Goal: Task Accomplishment & Management: Use online tool/utility

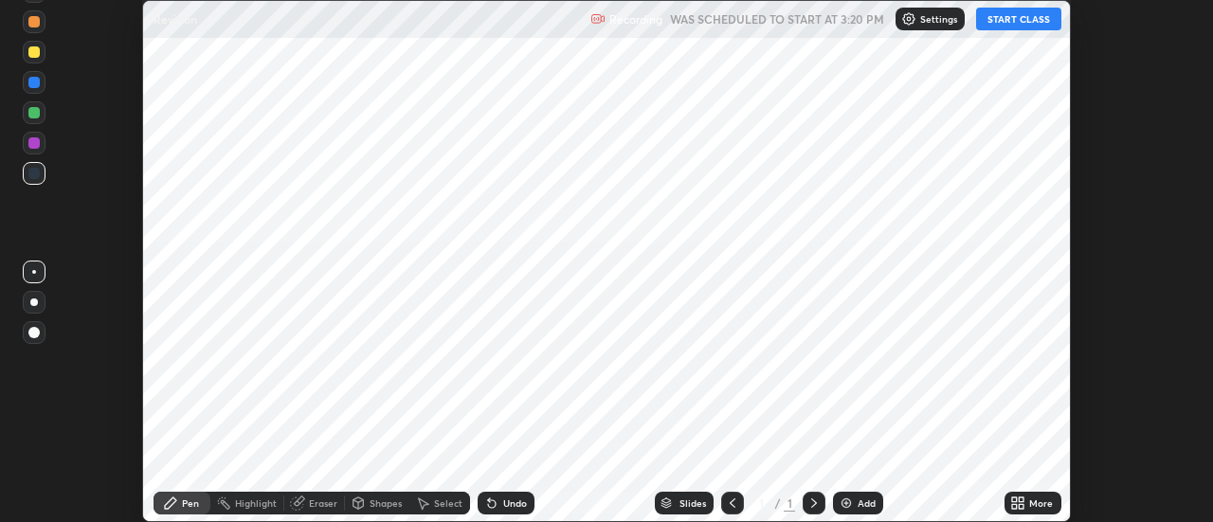
scroll to position [522, 1212]
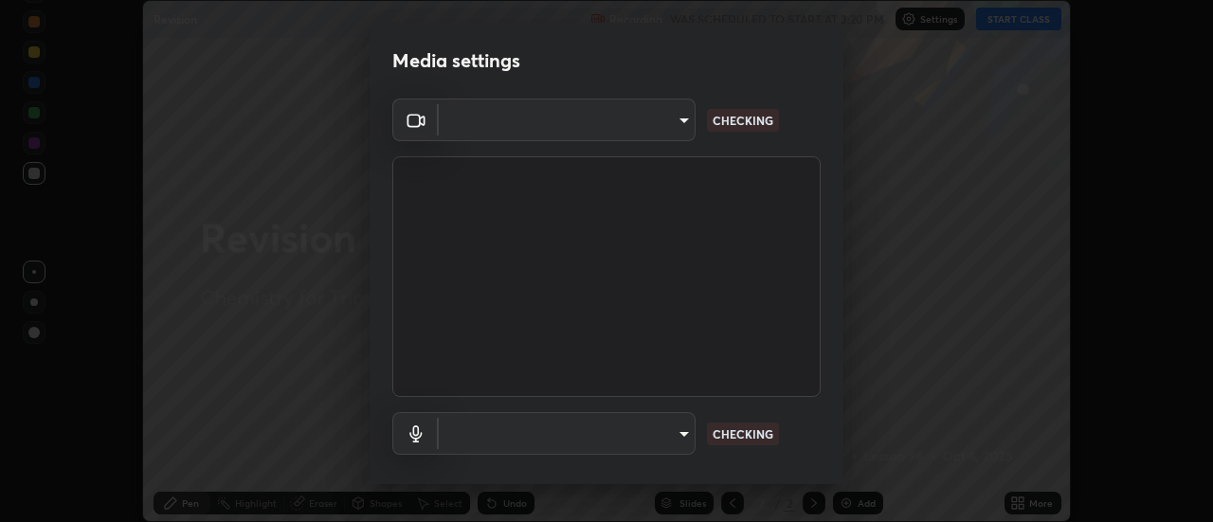
type input "5a3cbefd7b72ad9e0934c4bfc41a7fe178ab1df760a94ae41c2ffb883bb52b03"
type input "default"
click at [680, 124] on body "Erase all Revision Recording WAS SCHEDULED TO START AT 3:20 PM Settings START C…" at bounding box center [606, 261] width 1213 height 522
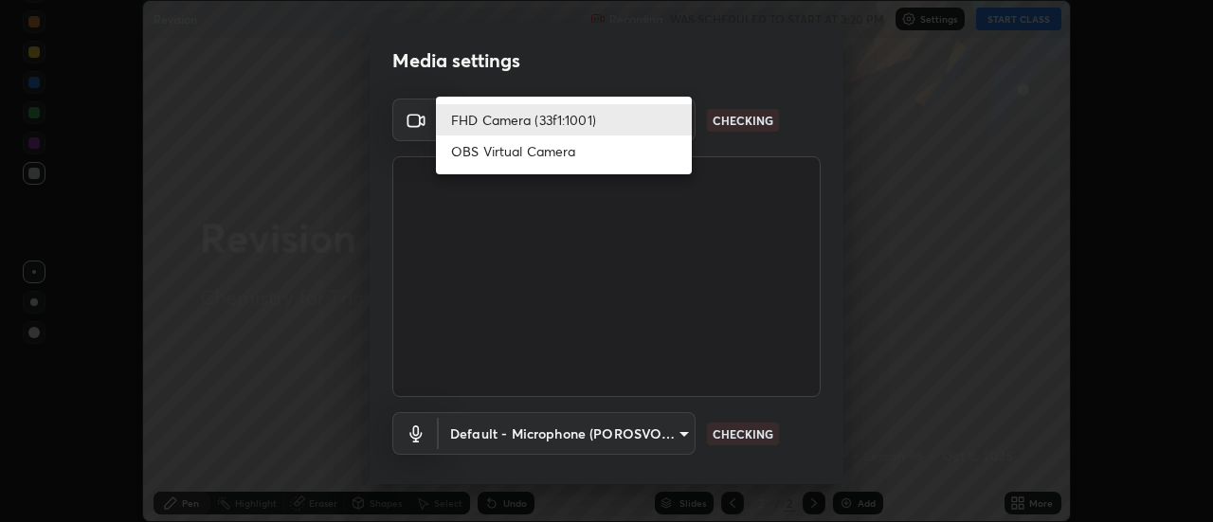
click at [639, 159] on li "OBS Virtual Camera" at bounding box center [564, 150] width 256 height 31
type input "1285246f55eceb069168e643d0c477ef58d67171e43c40b4489e6c6e0a5c9bd5"
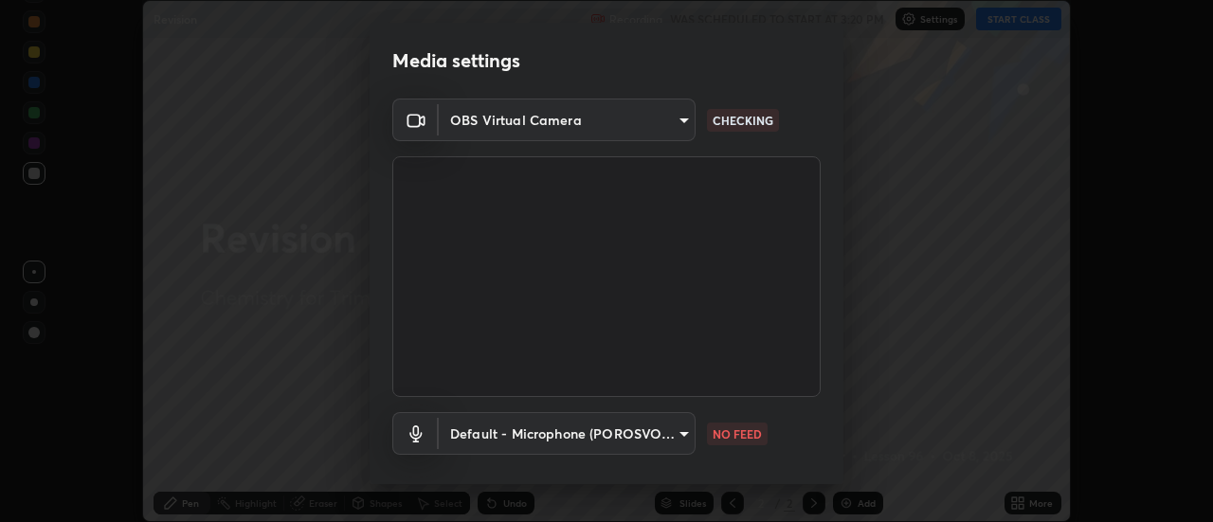
click at [543, 440] on body "Erase all Revision Recording WAS SCHEDULED TO START AT 3:20 PM Settings START C…" at bounding box center [606, 261] width 1213 height 522
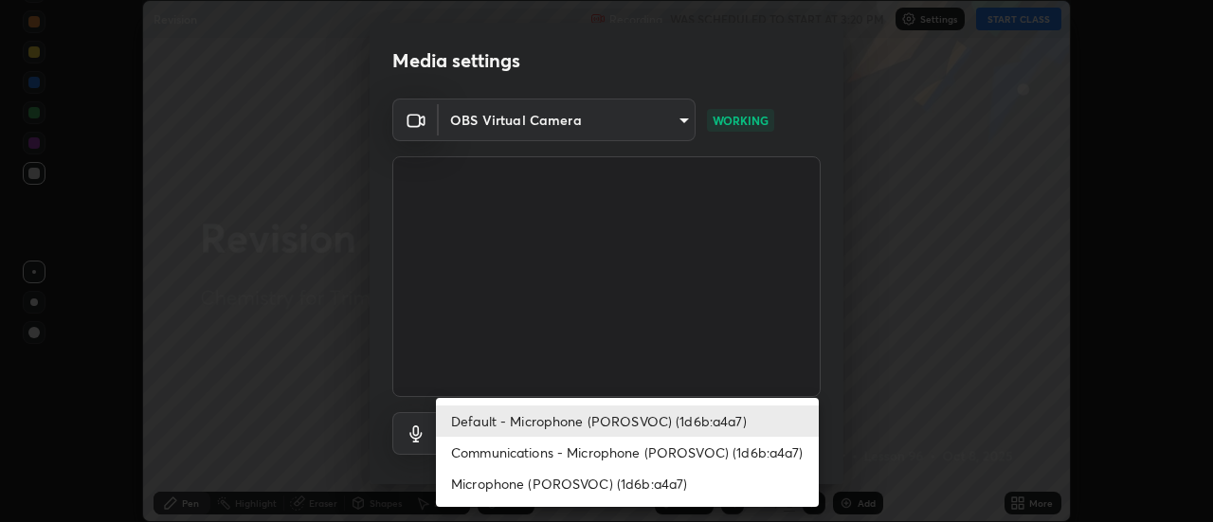
click at [511, 450] on li "Communications - Microphone (POROSVOC) (1d6b:a4a7)" at bounding box center [627, 452] width 383 height 31
type input "communications"
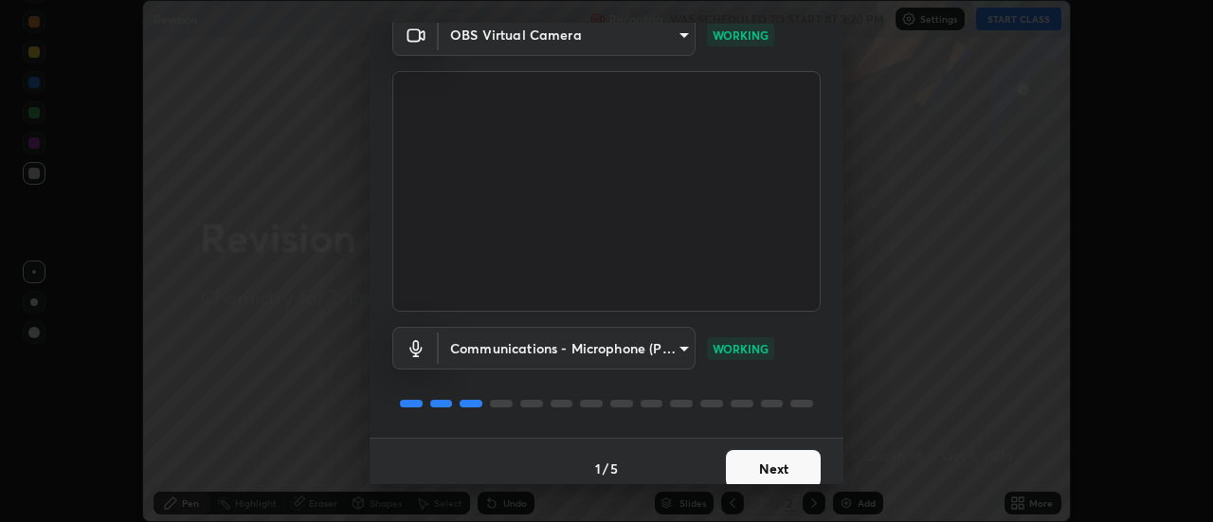
scroll to position [99, 0]
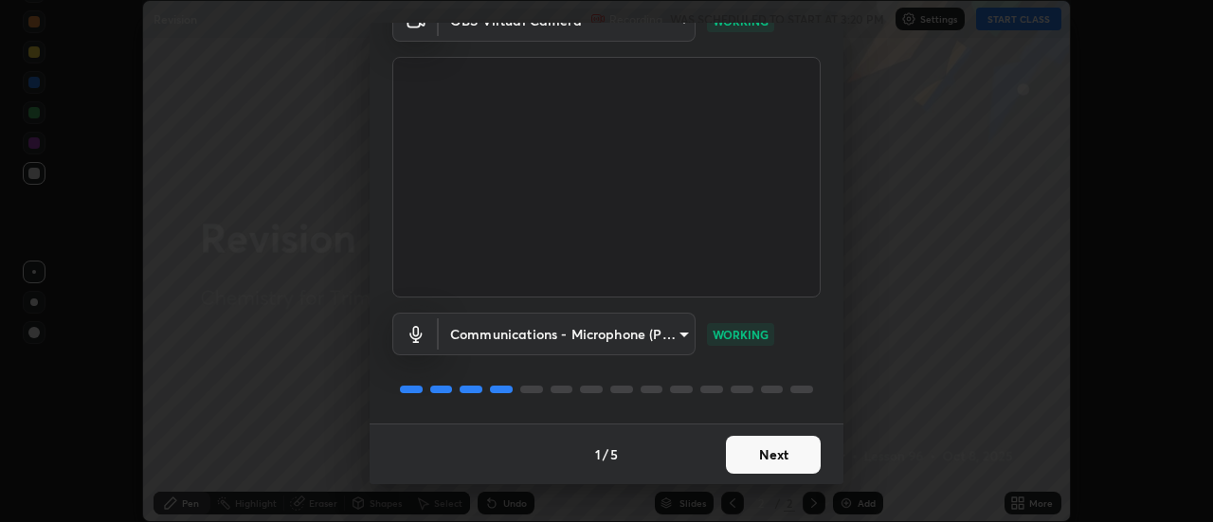
click at [787, 438] on button "Next" at bounding box center [773, 455] width 95 height 38
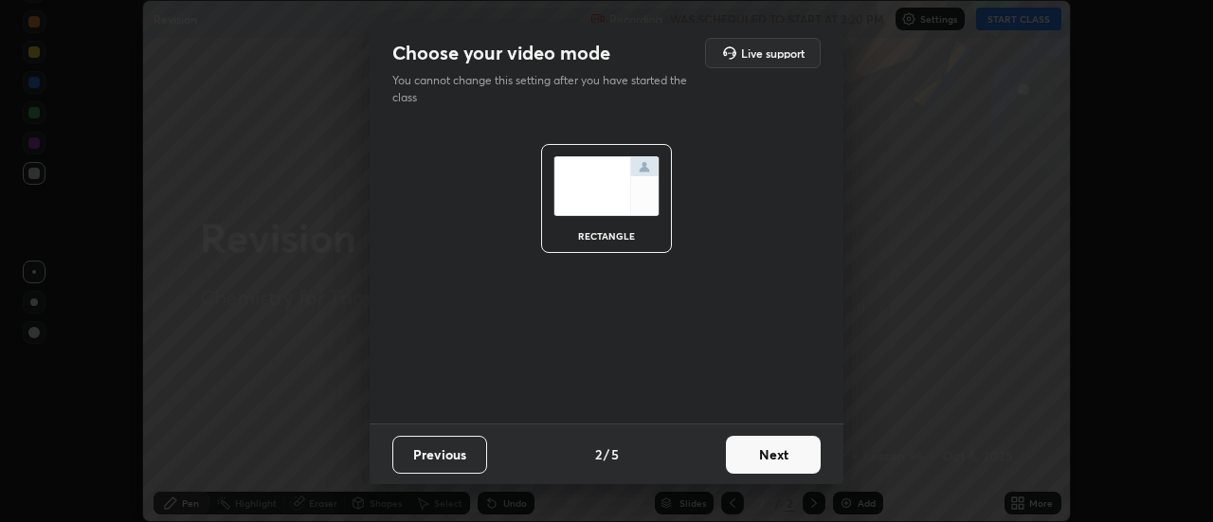
scroll to position [0, 0]
click at [790, 440] on button "Next" at bounding box center [773, 455] width 95 height 38
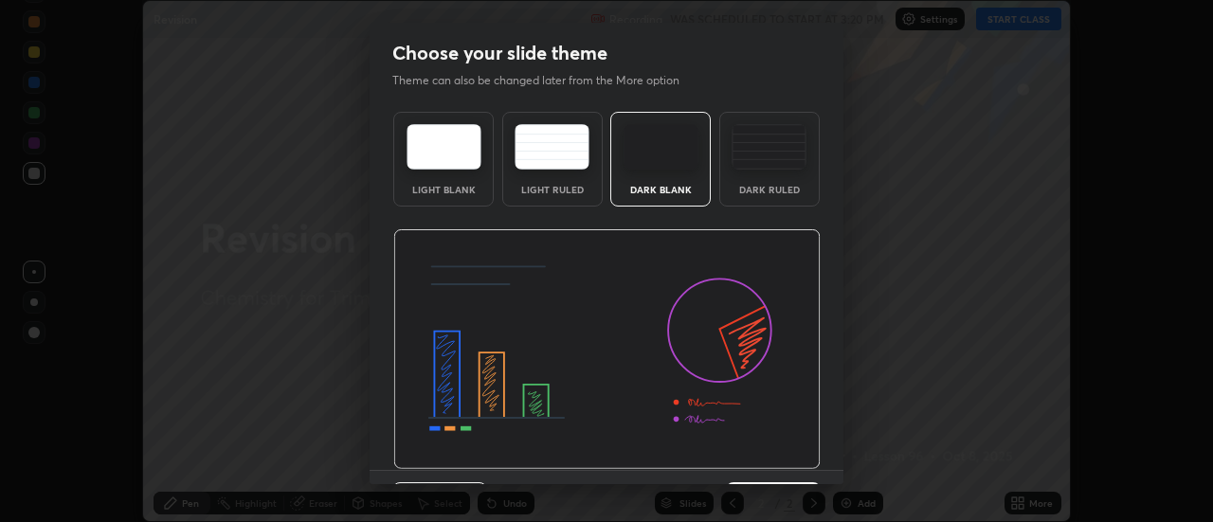
click at [790, 443] on img at bounding box center [606, 349] width 427 height 241
click at [786, 445] on img at bounding box center [606, 349] width 427 height 241
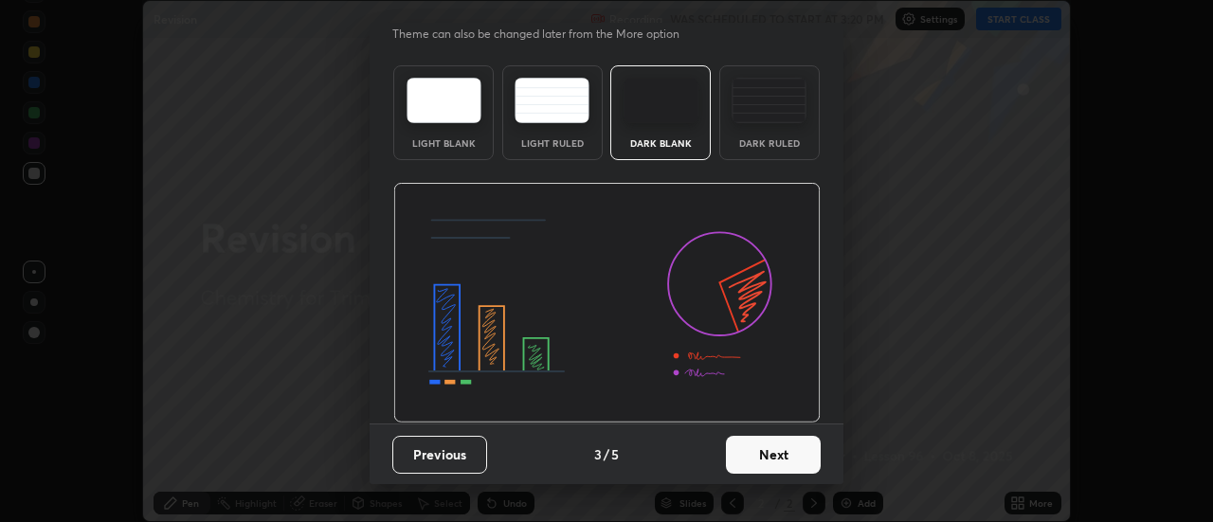
click at [777, 453] on button "Next" at bounding box center [773, 455] width 95 height 38
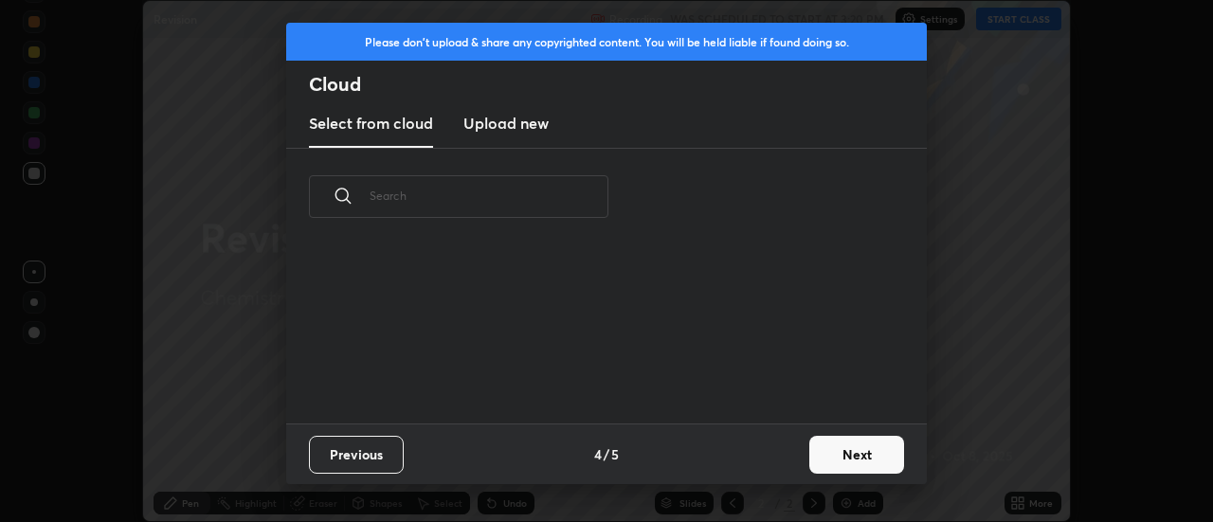
click at [782, 451] on div "Previous 4 / 5 Next" at bounding box center [606, 453] width 640 height 61
click at [847, 439] on button "Next" at bounding box center [856, 455] width 95 height 38
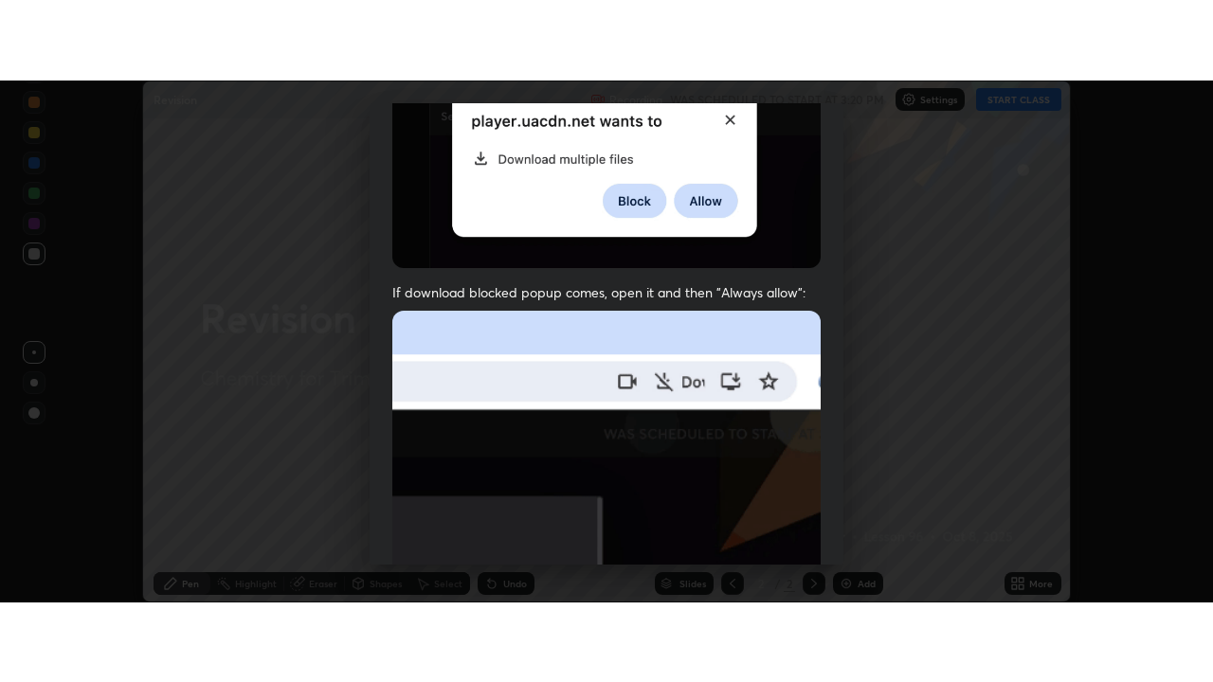
scroll to position [486, 0]
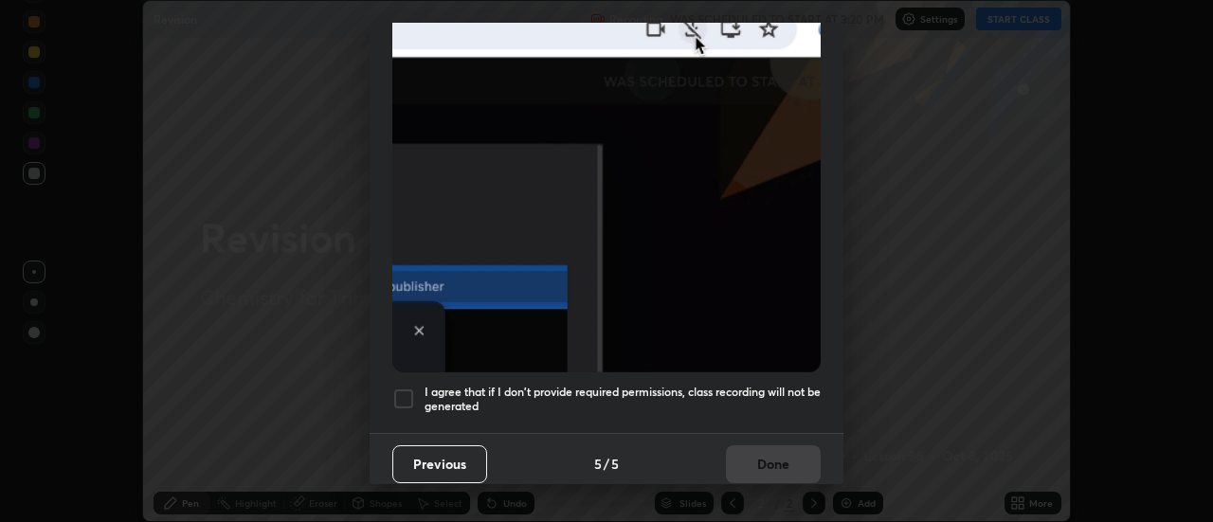
click at [406, 387] on div at bounding box center [403, 398] width 23 height 23
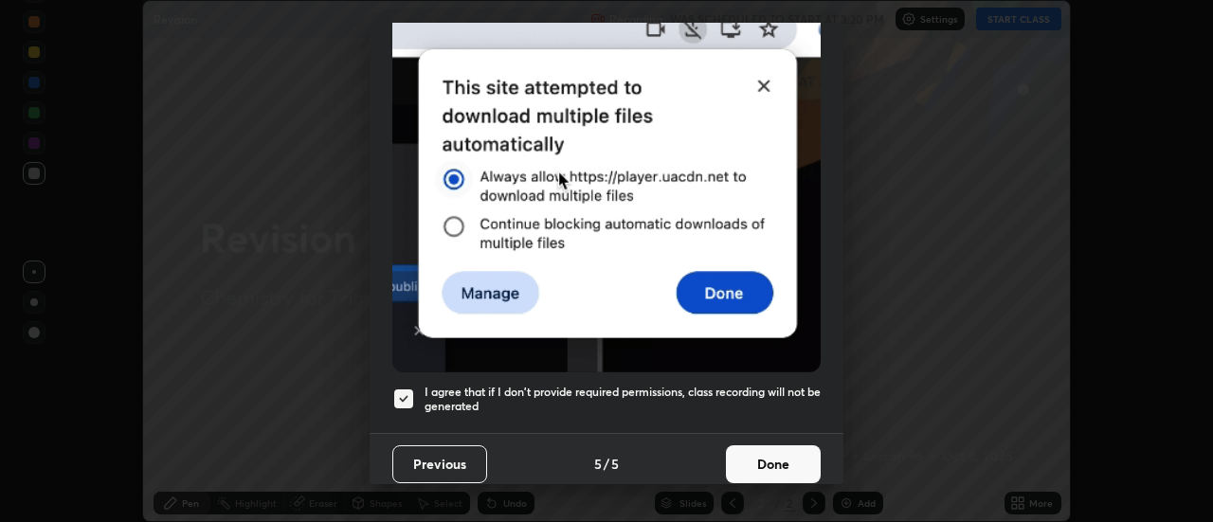
click at [761, 456] on button "Done" at bounding box center [773, 464] width 95 height 38
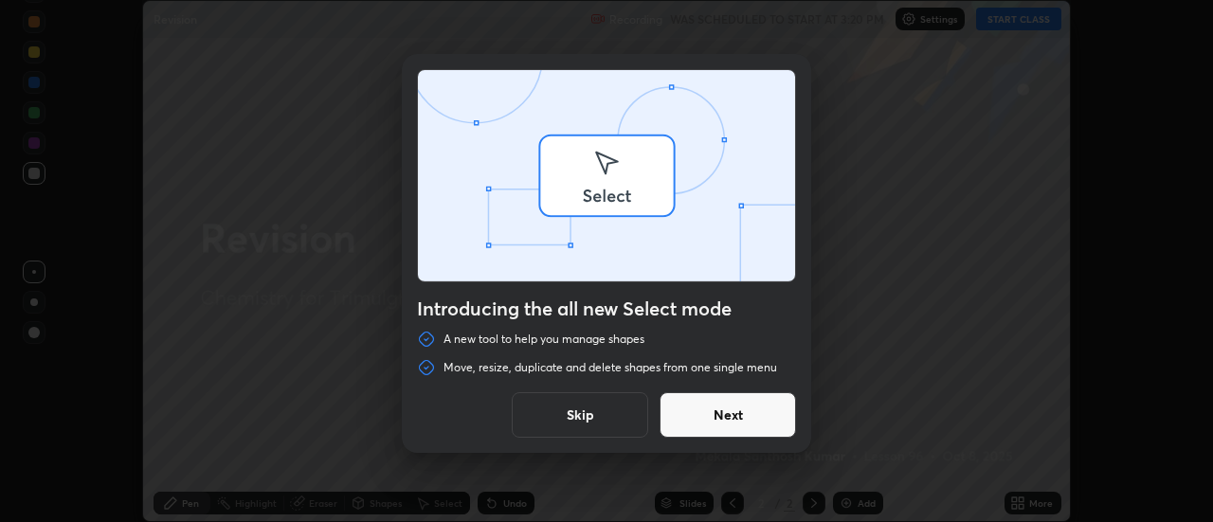
click at [1025, 12] on div "Introducing the all new Select mode A new tool to help you manage shapes Move, …" at bounding box center [606, 261] width 1213 height 522
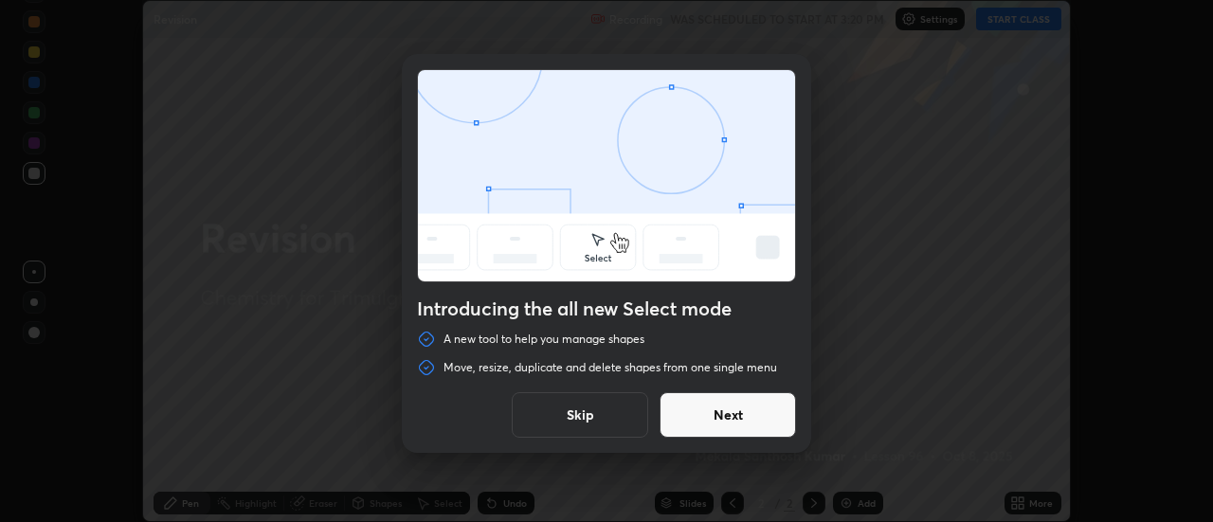
click at [605, 407] on button "Skip" at bounding box center [580, 414] width 136 height 45
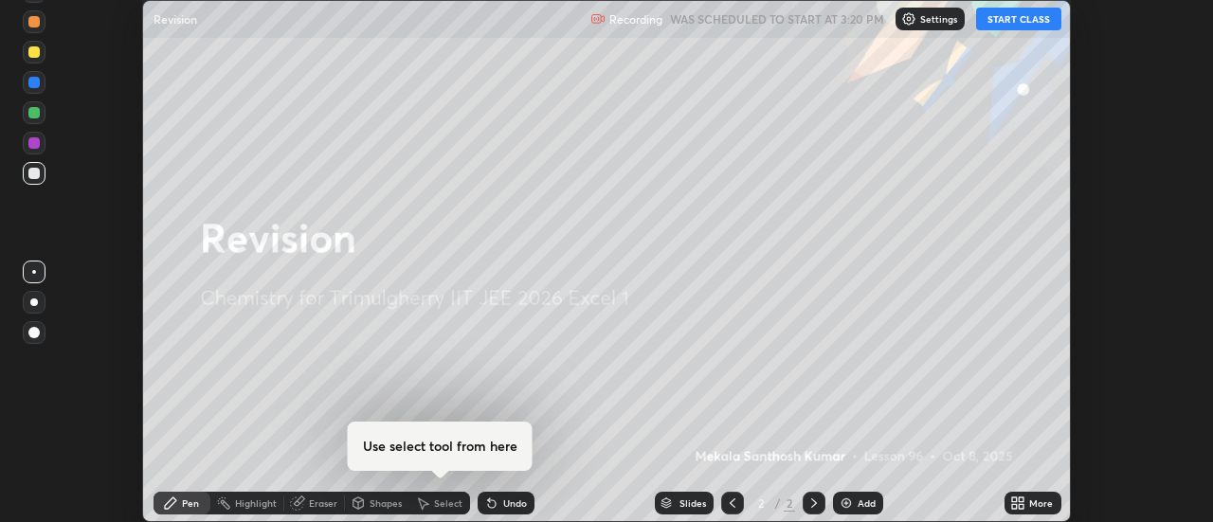
click at [1030, 20] on button "START CLASS" at bounding box center [1018, 19] width 85 height 23
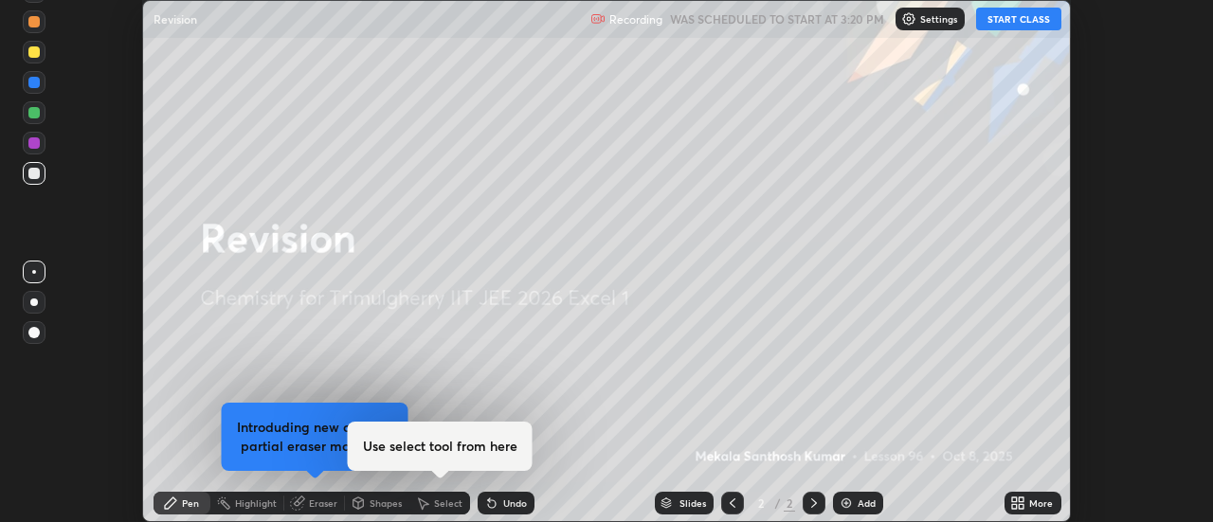
click at [1043, 493] on div "More" at bounding box center [1032, 503] width 57 height 23
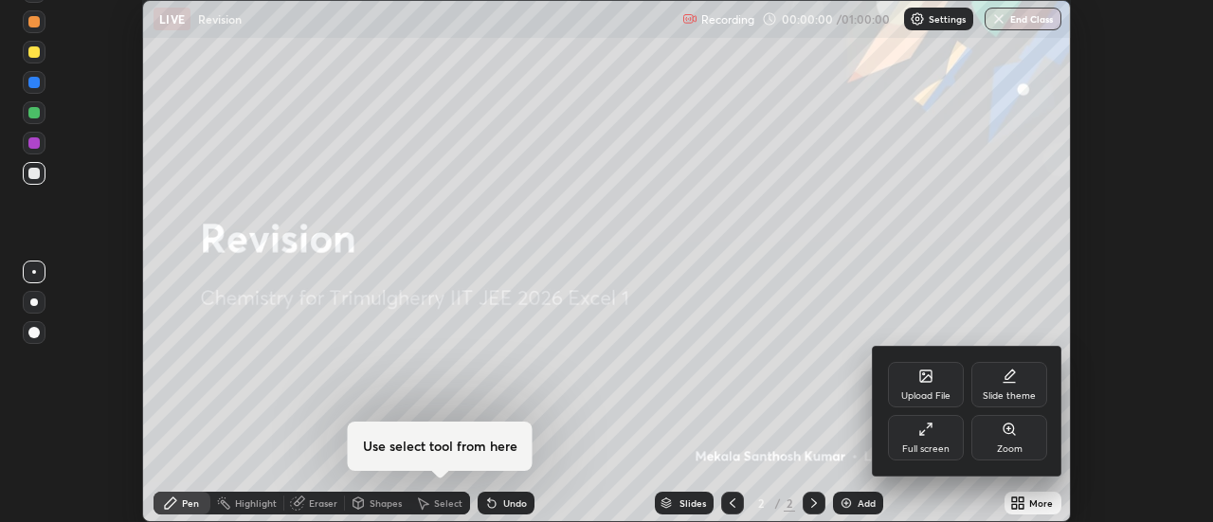
click at [940, 438] on div "Full screen" at bounding box center [926, 437] width 76 height 45
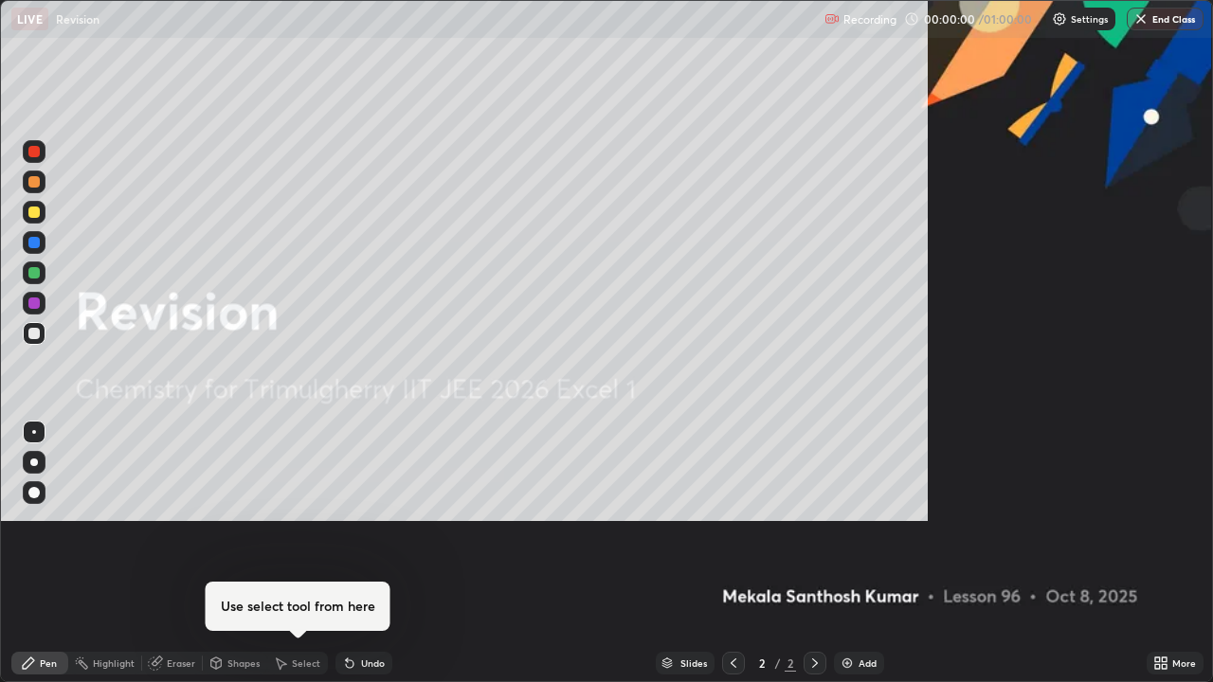
scroll to position [682, 1213]
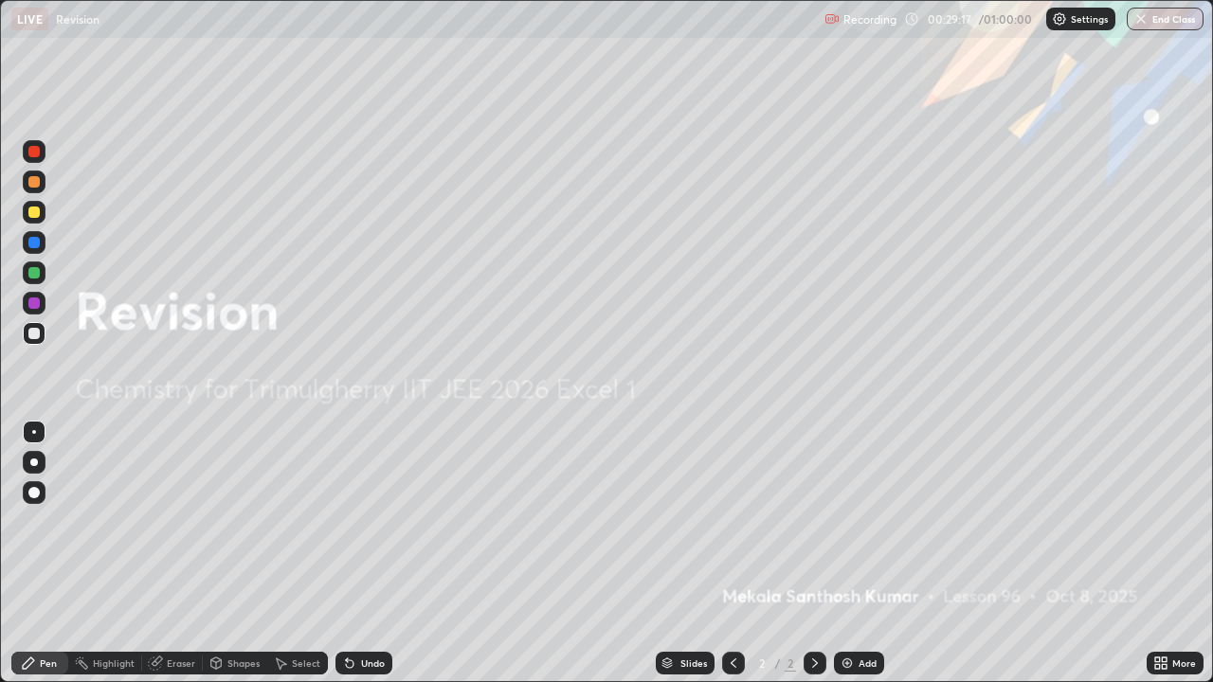
click at [855, 521] on div "Add" at bounding box center [859, 663] width 50 height 23
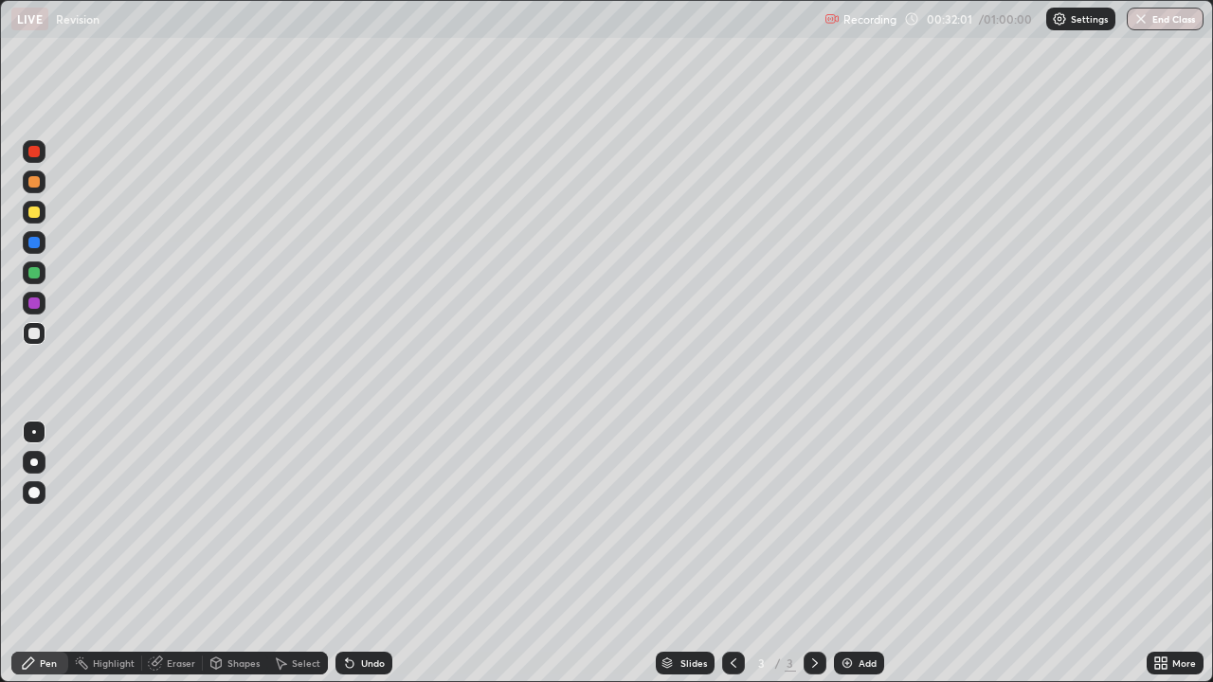
click at [846, 521] on img at bounding box center [846, 663] width 15 height 15
click at [736, 521] on div at bounding box center [733, 663] width 23 height 38
click at [811, 521] on icon at bounding box center [814, 663] width 15 height 15
click at [346, 521] on icon at bounding box center [350, 664] width 8 height 8
click at [227, 521] on div "Shapes" at bounding box center [243, 662] width 32 height 9
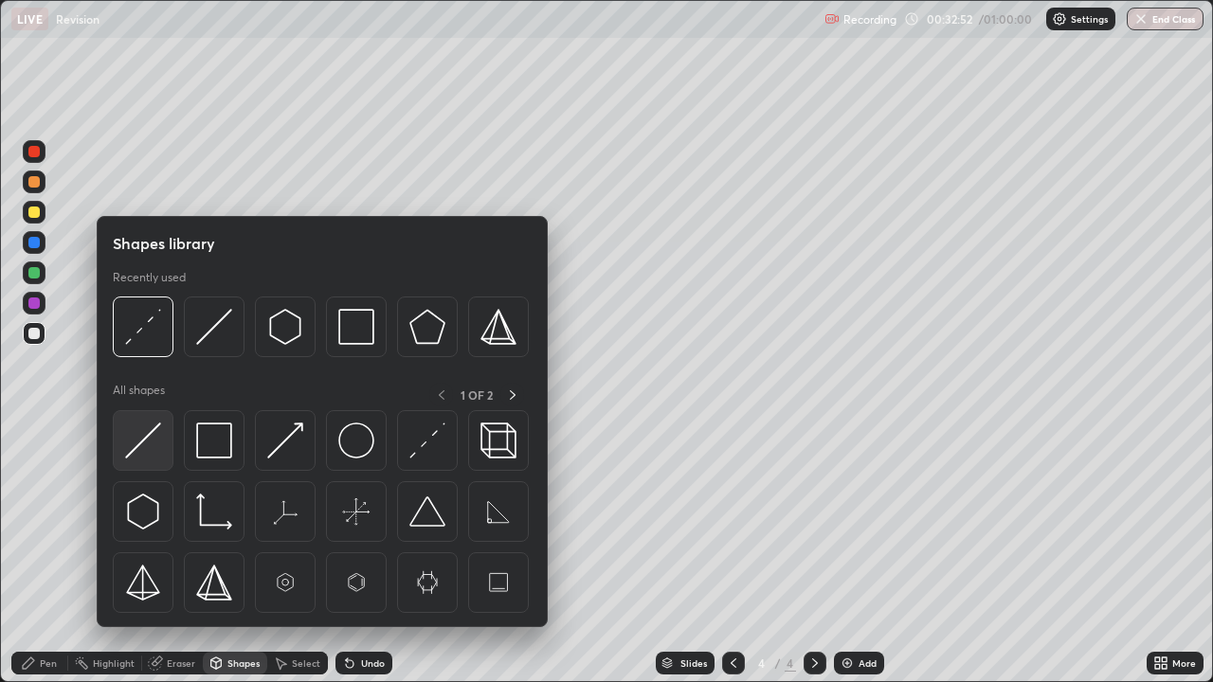
click at [151, 444] on img at bounding box center [143, 440] width 36 height 36
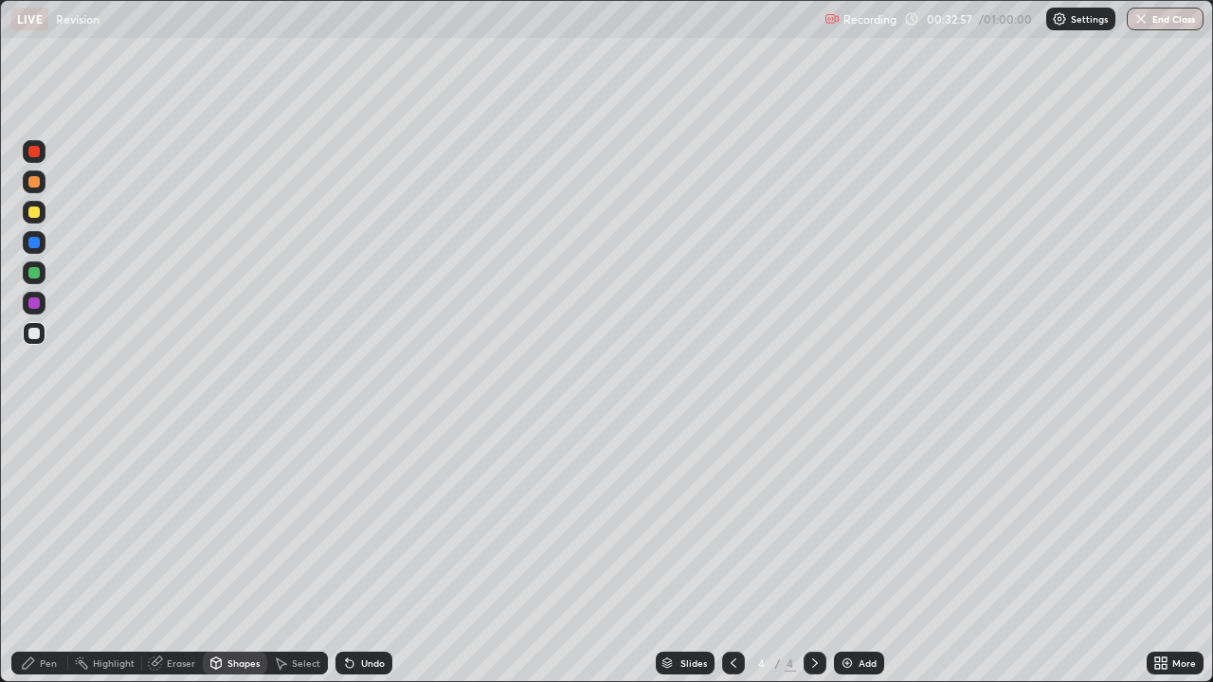
click at [57, 521] on div "Pen" at bounding box center [39, 663] width 57 height 23
click at [112, 521] on div "Highlight" at bounding box center [114, 662] width 42 height 9
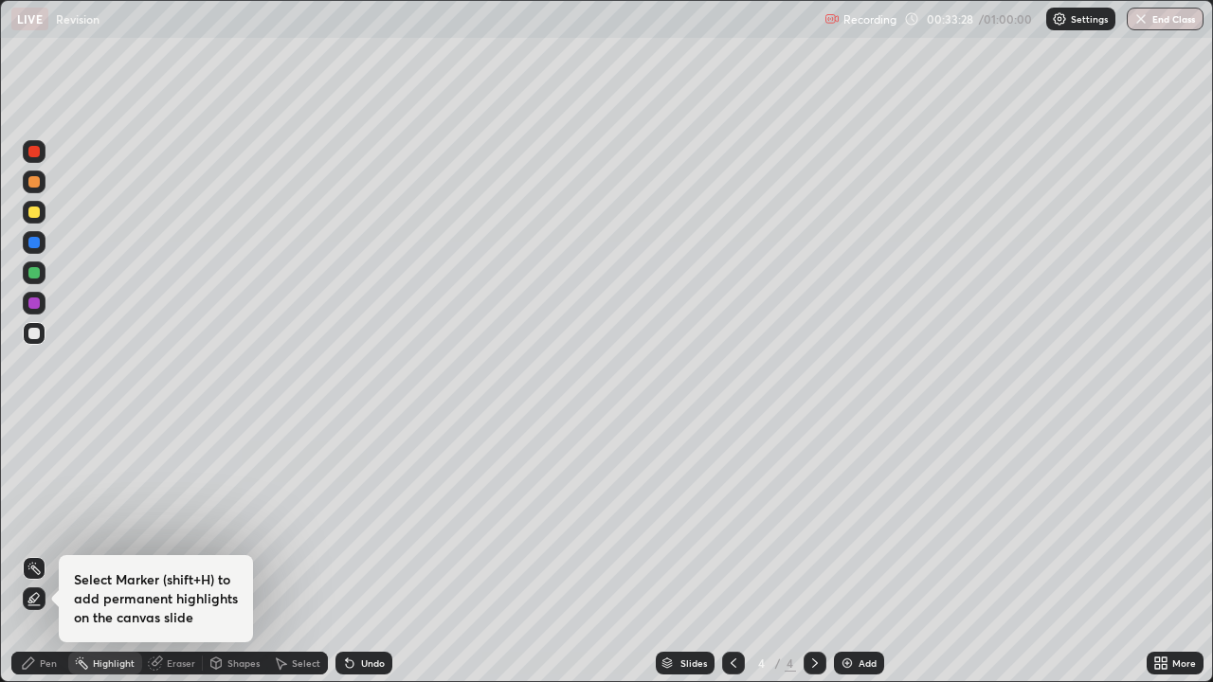
click at [38, 338] on div at bounding box center [34, 333] width 23 height 23
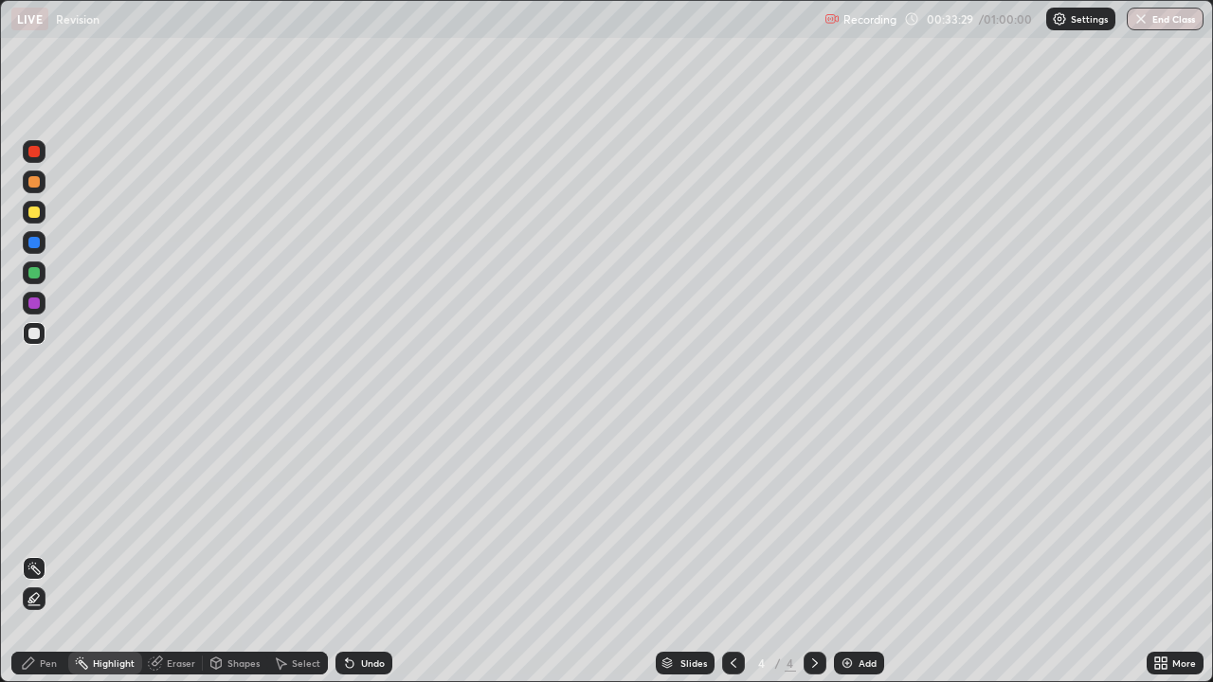
click at [114, 521] on div "Highlight" at bounding box center [114, 662] width 42 height 9
click at [33, 521] on icon at bounding box center [34, 598] width 15 height 15
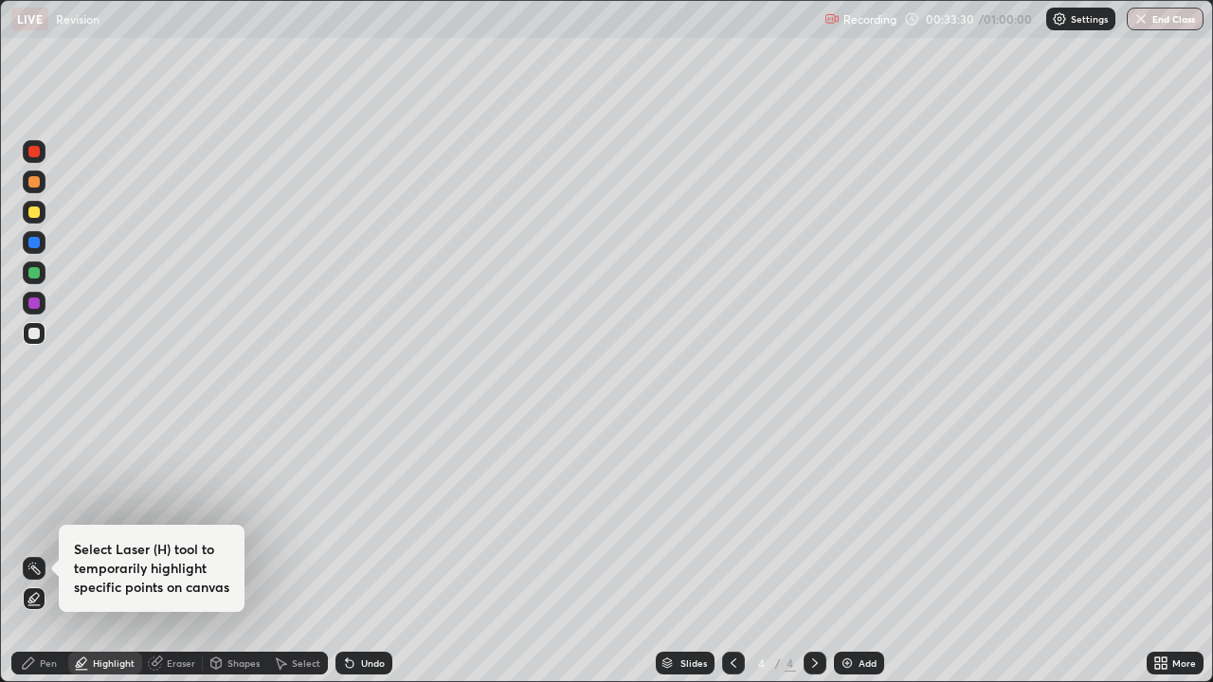
click at [105, 521] on div "Highlight" at bounding box center [114, 662] width 42 height 9
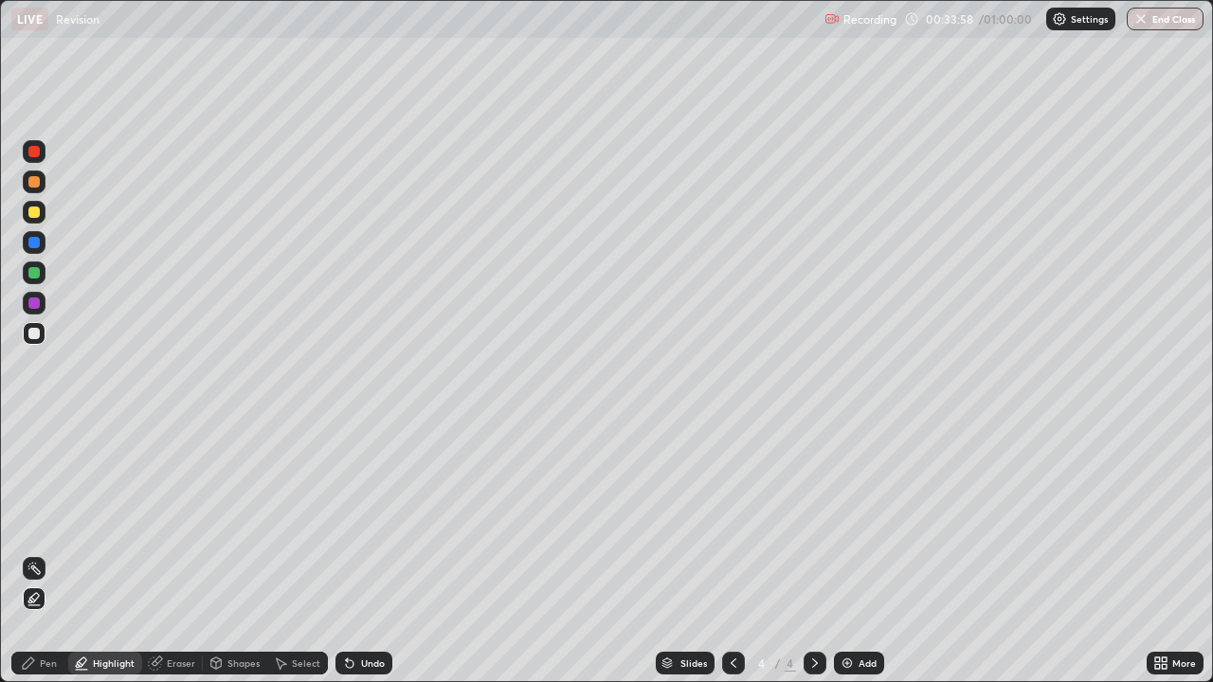
click at [45, 521] on div "Pen" at bounding box center [48, 662] width 17 height 9
click at [34, 310] on div at bounding box center [34, 303] width 23 height 23
click at [35, 275] on div at bounding box center [33, 272] width 11 height 11
click at [36, 246] on div at bounding box center [33, 242] width 11 height 11
click at [31, 301] on div at bounding box center [33, 302] width 11 height 11
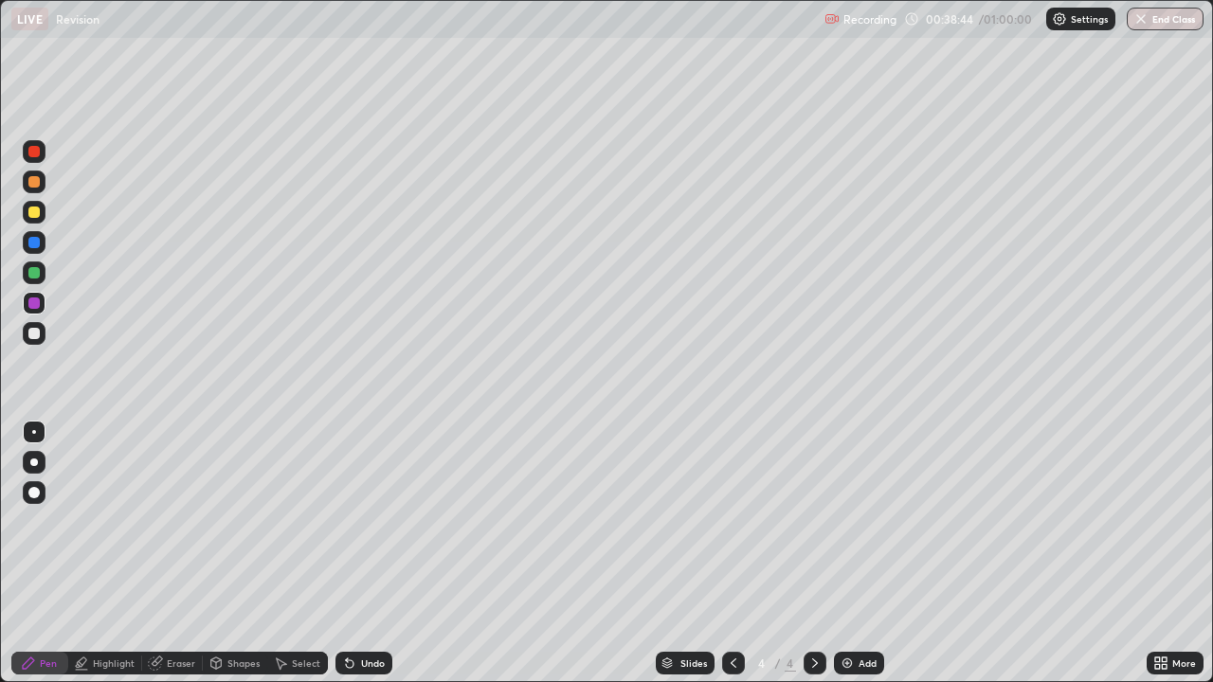
click at [603, 521] on div "Slides 4 / 4 Add" at bounding box center [769, 663] width 754 height 38
click at [738, 521] on icon at bounding box center [733, 663] width 15 height 15
click at [728, 521] on icon at bounding box center [733, 663] width 15 height 15
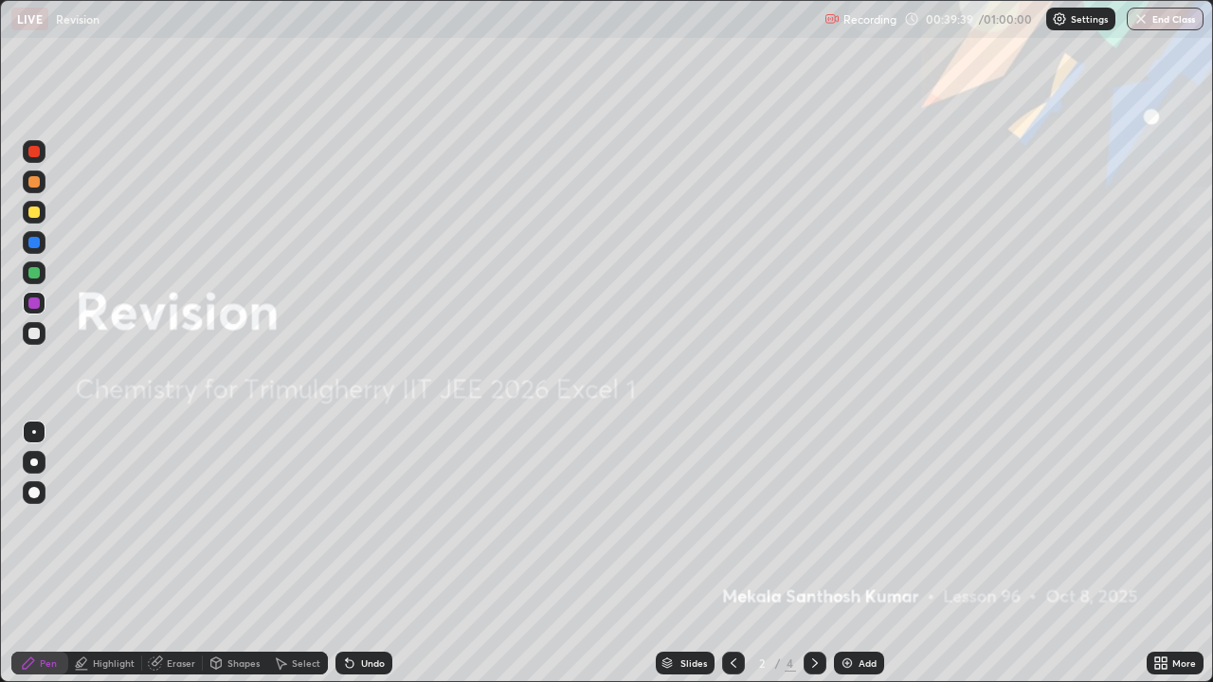
click at [813, 521] on icon at bounding box center [814, 663] width 15 height 15
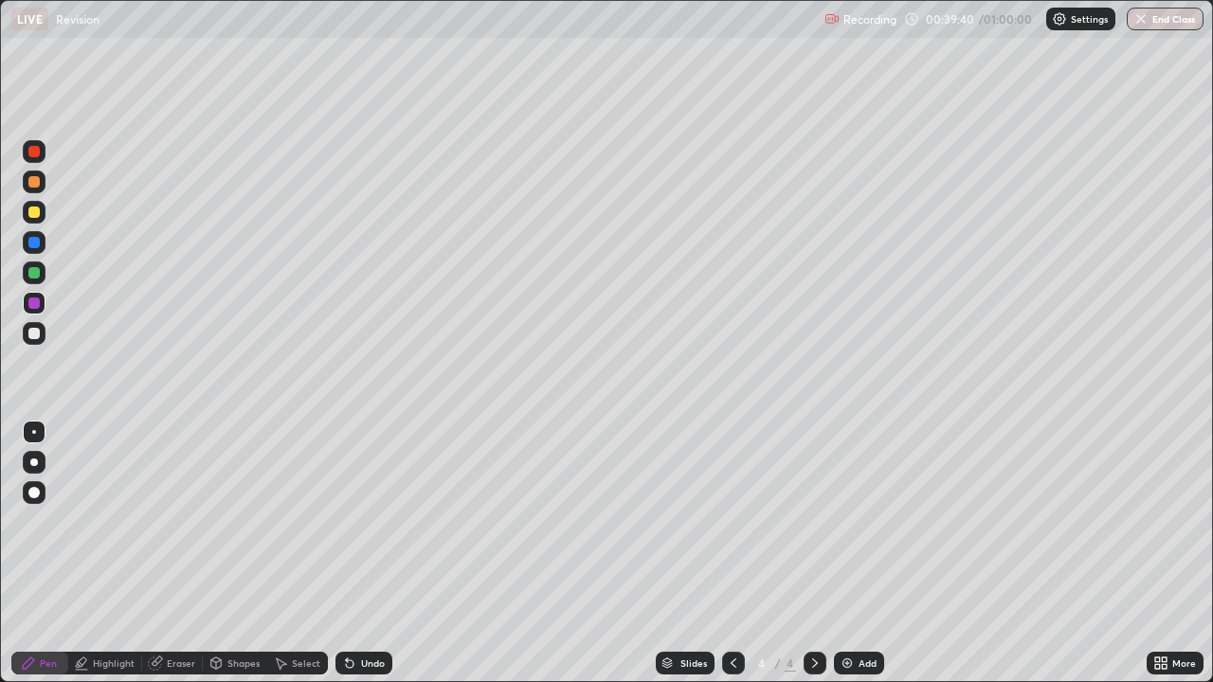
click at [814, 521] on icon at bounding box center [814, 663] width 15 height 15
click at [813, 521] on icon at bounding box center [814, 663] width 15 height 15
click at [866, 521] on div "Add" at bounding box center [859, 663] width 50 height 23
click at [43, 183] on div at bounding box center [34, 182] width 23 height 23
click at [160, 521] on icon at bounding box center [155, 663] width 12 height 12
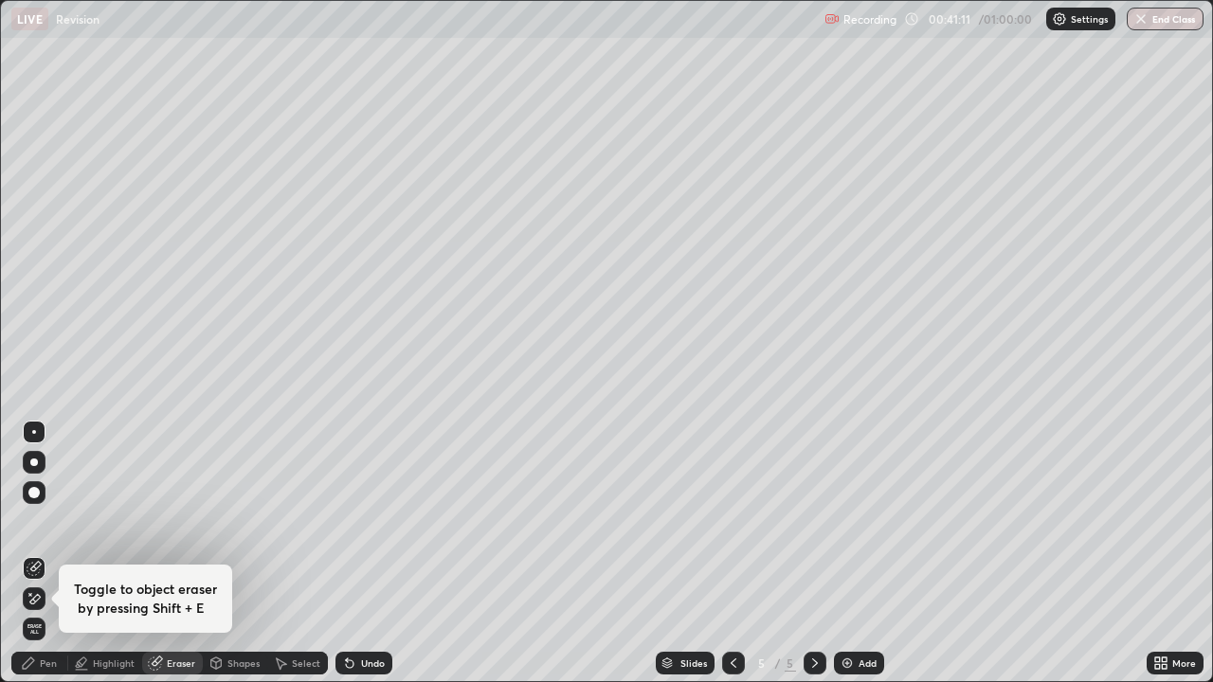
click at [107, 521] on div "Highlight" at bounding box center [114, 662] width 42 height 9
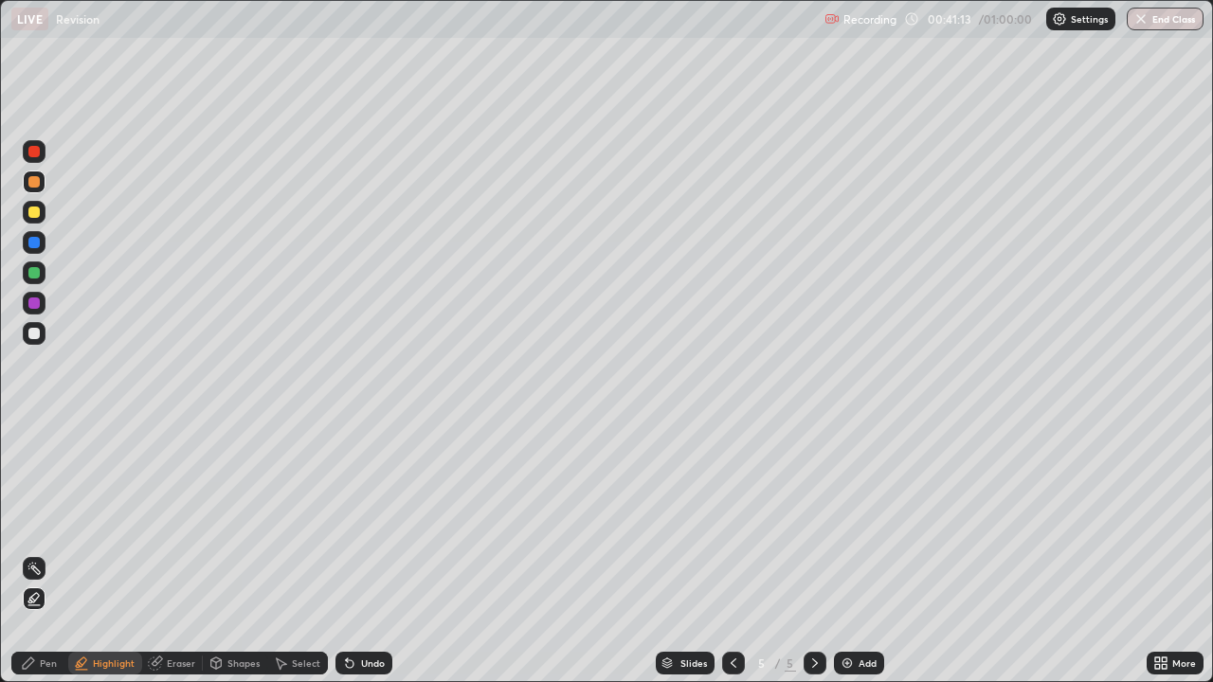
click at [41, 336] on div at bounding box center [34, 333] width 23 height 23
click at [54, 521] on div "Pen" at bounding box center [48, 662] width 17 height 9
click at [36, 275] on div at bounding box center [33, 272] width 11 height 11
click at [41, 338] on div at bounding box center [34, 333] width 23 height 23
click at [37, 242] on div at bounding box center [33, 242] width 11 height 11
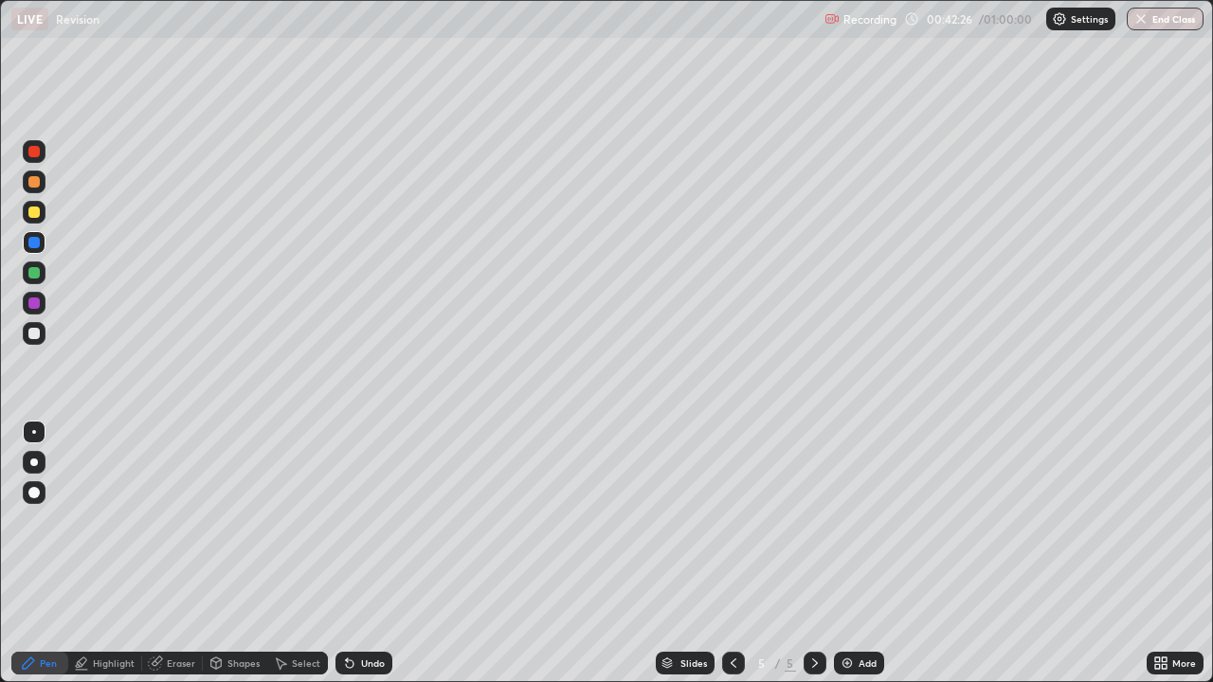
click at [34, 275] on div at bounding box center [33, 272] width 11 height 11
click at [38, 243] on div at bounding box center [33, 242] width 11 height 11
click at [342, 521] on icon at bounding box center [349, 663] width 15 height 15
click at [346, 521] on icon at bounding box center [347, 659] width 2 height 2
click at [34, 334] on div at bounding box center [33, 333] width 11 height 11
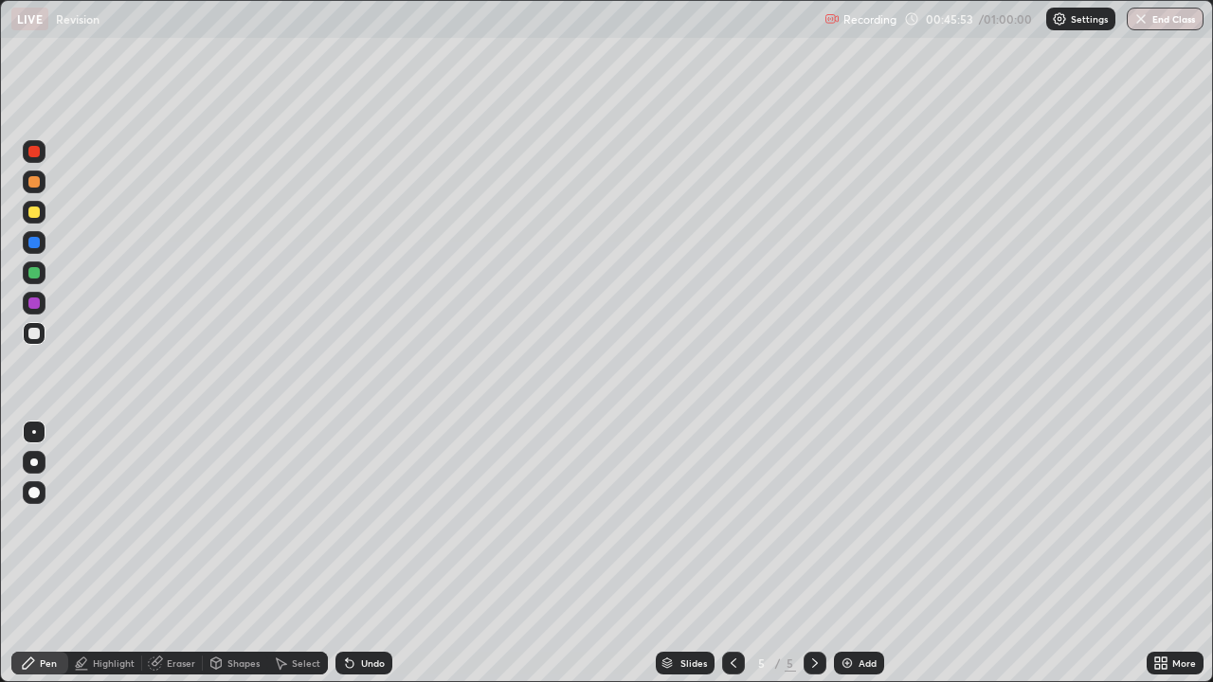
click at [34, 270] on div at bounding box center [33, 272] width 11 height 11
click at [346, 521] on icon at bounding box center [350, 664] width 8 height 8
click at [37, 334] on div at bounding box center [33, 333] width 11 height 11
click at [33, 302] on div at bounding box center [33, 302] width 11 height 11
click at [31, 332] on div at bounding box center [33, 333] width 11 height 11
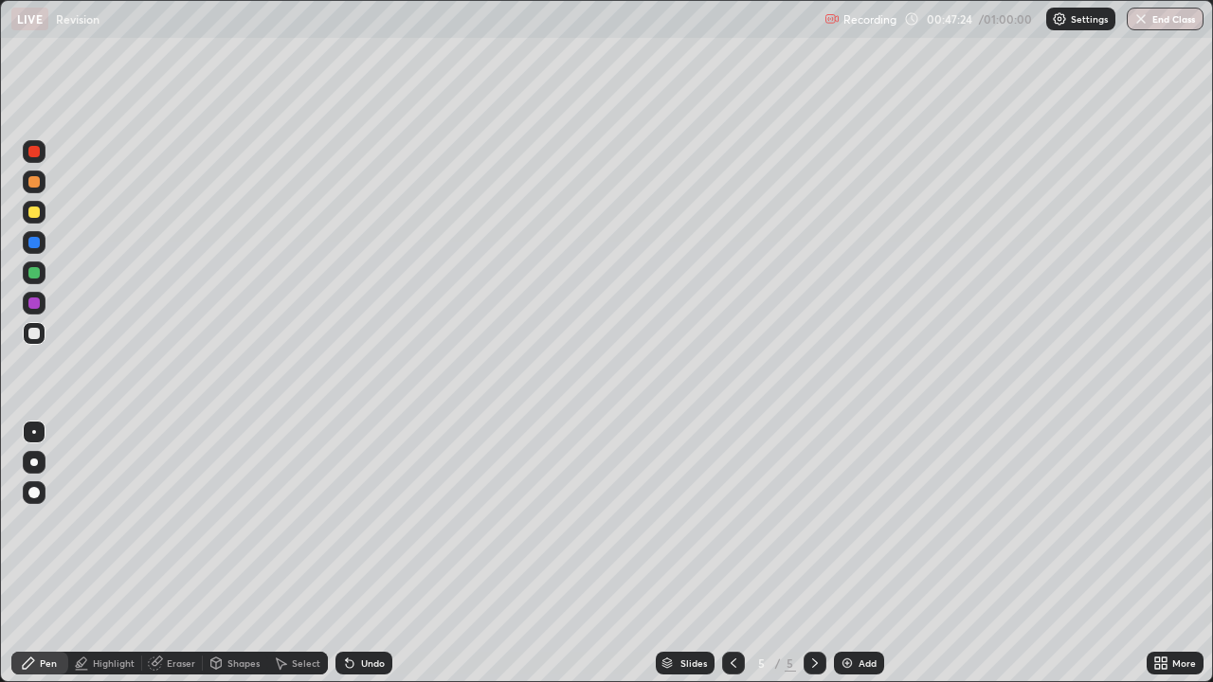
click at [38, 273] on div at bounding box center [33, 272] width 11 height 11
click at [31, 301] on div at bounding box center [33, 302] width 11 height 11
click at [42, 188] on div at bounding box center [34, 182] width 23 height 23
click at [32, 273] on div at bounding box center [33, 272] width 11 height 11
click at [129, 521] on div "Highlight" at bounding box center [114, 662] width 42 height 9
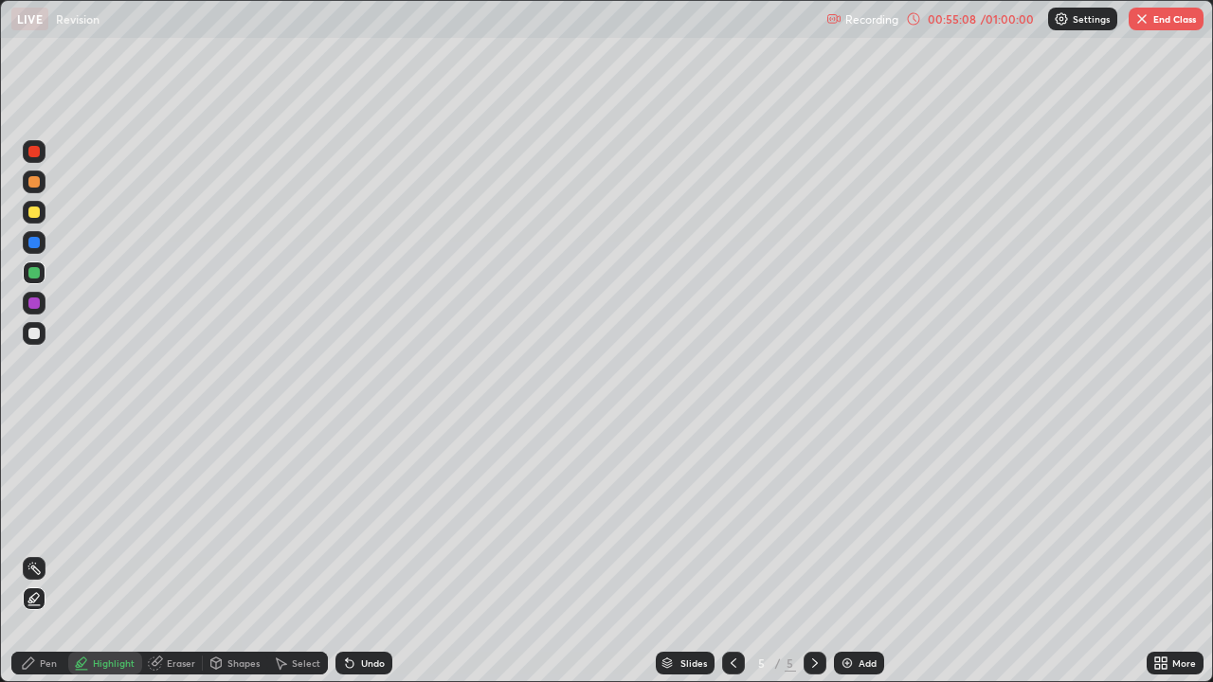
click at [171, 521] on div "Eraser" at bounding box center [181, 662] width 28 height 9
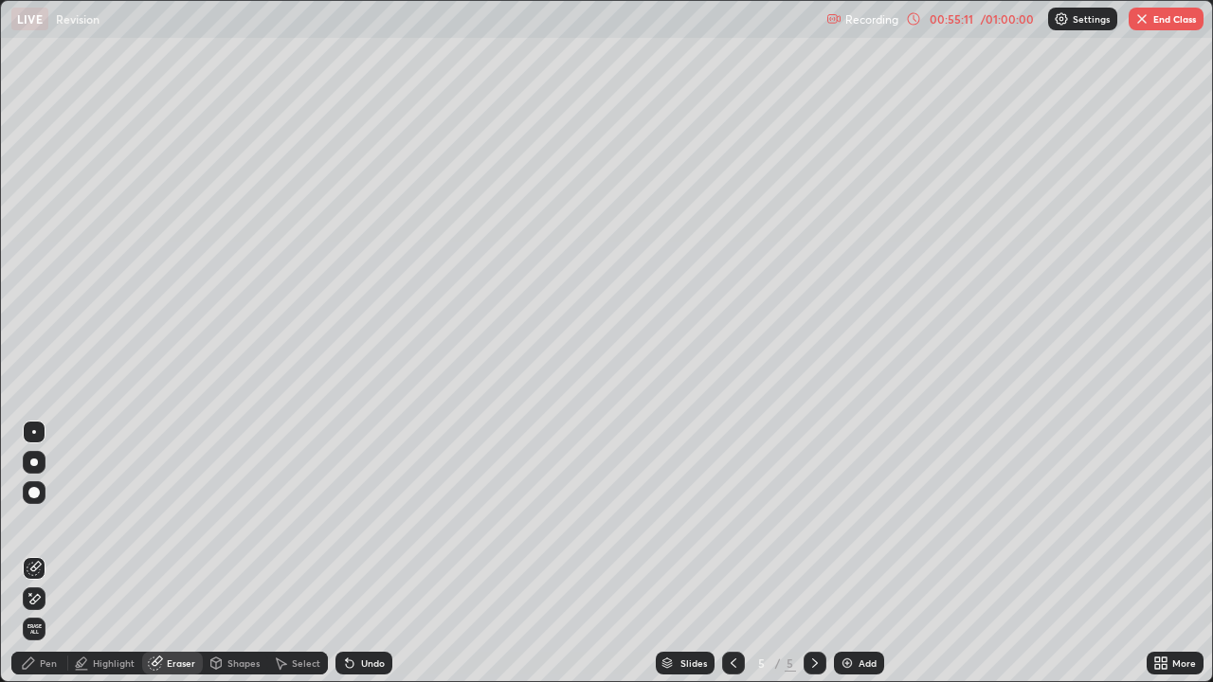
click at [347, 521] on icon at bounding box center [350, 664] width 8 height 8
click at [48, 521] on div "Pen" at bounding box center [48, 662] width 17 height 9
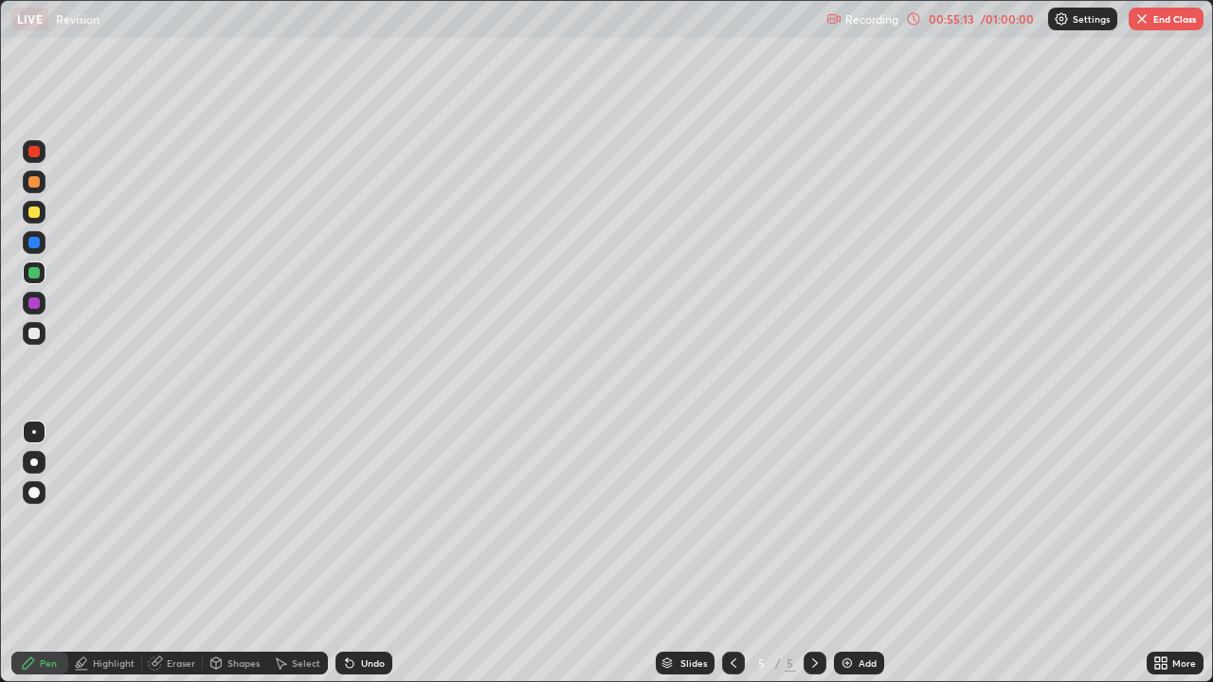
click at [38, 180] on div at bounding box center [33, 181] width 11 height 11
click at [731, 521] on icon at bounding box center [733, 663] width 15 height 15
click at [810, 521] on icon at bounding box center [814, 663] width 15 height 15
click at [732, 521] on div at bounding box center [733, 663] width 23 height 23
click at [813, 521] on div at bounding box center [814, 663] width 23 height 38
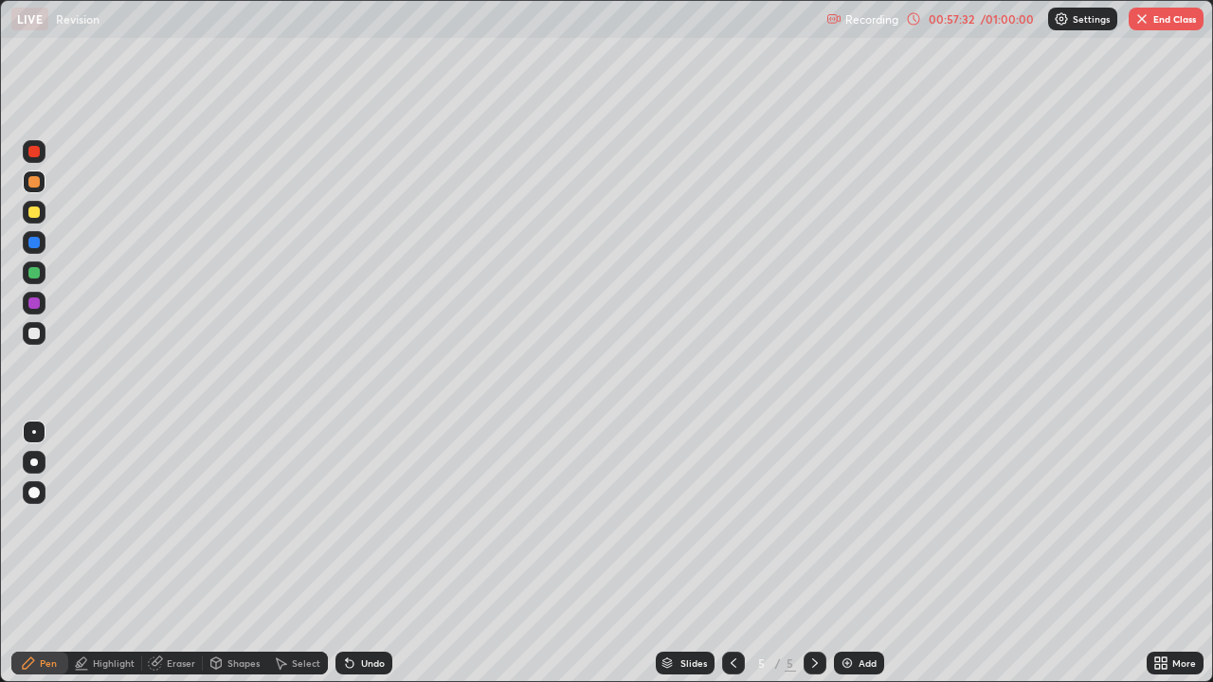
click at [1176, 26] on button "End Class" at bounding box center [1165, 19] width 75 height 23
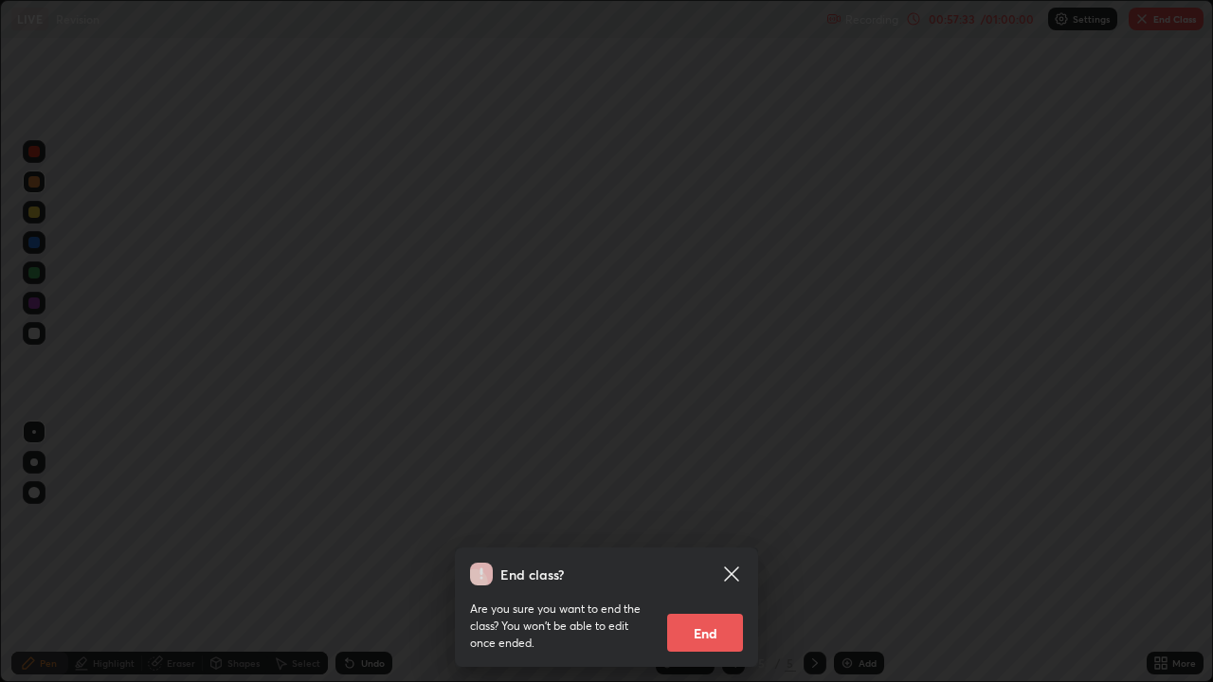
click at [726, 521] on button "End" at bounding box center [705, 633] width 76 height 38
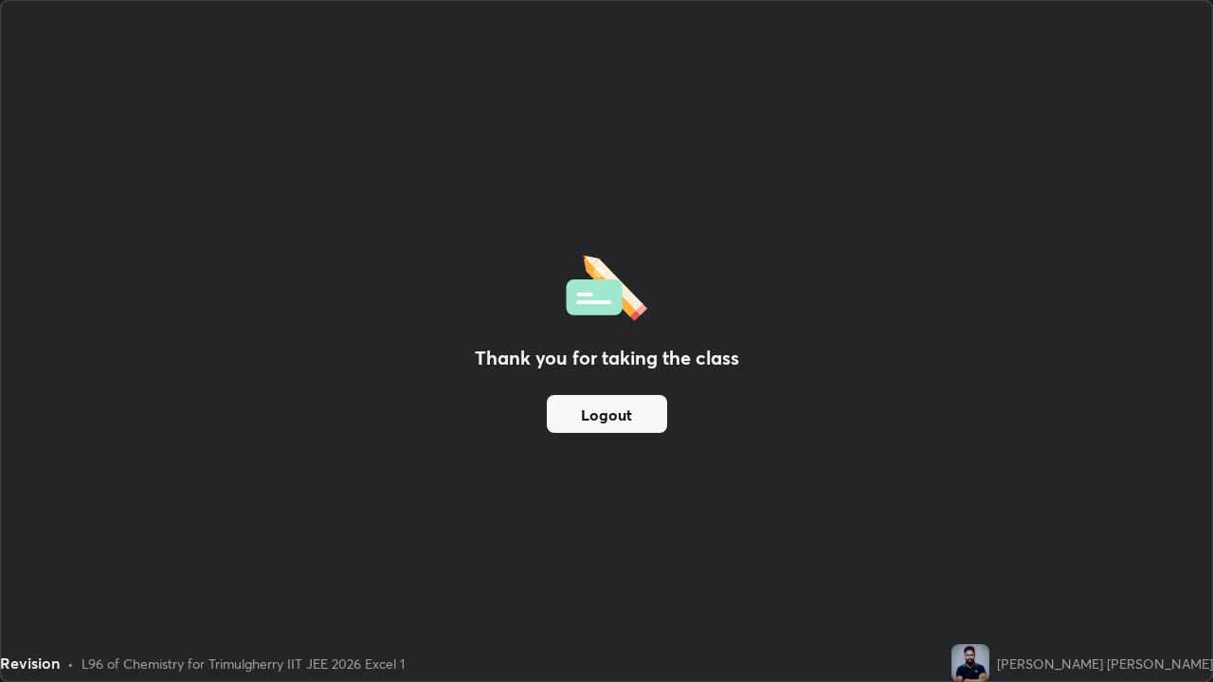
click at [647, 429] on button "Logout" at bounding box center [607, 414] width 120 height 38
